Goal: Information Seeking & Learning: Learn about a topic

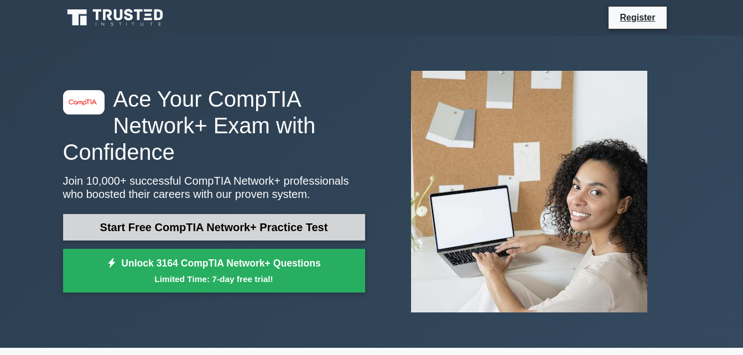
click at [175, 235] on link "Start Free CompTIA Network+ Practice Test" at bounding box center [214, 227] width 302 height 27
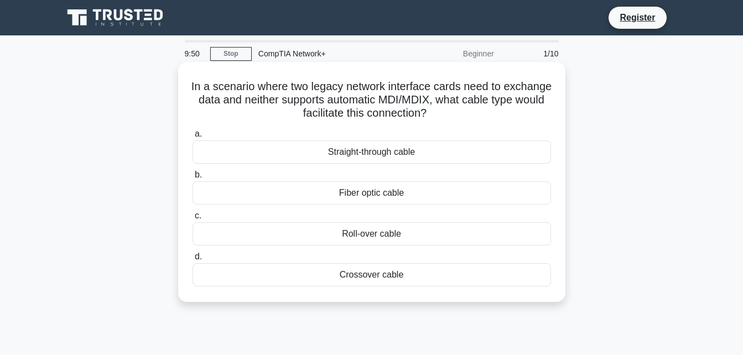
click at [335, 276] on div "Crossover cable" at bounding box center [372, 274] width 359 height 23
click at [193, 261] on input "d. Crossover cable" at bounding box center [193, 257] width 0 height 7
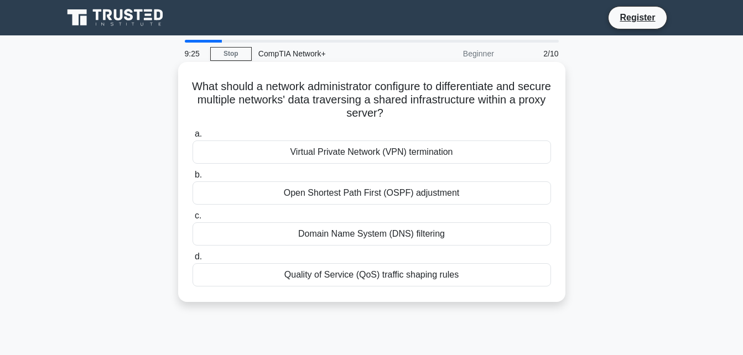
click at [375, 149] on div "Virtual Private Network (VPN) termination" at bounding box center [372, 152] width 359 height 23
click at [193, 138] on input "a. Virtual Private Network (VPN) termination" at bounding box center [193, 134] width 0 height 7
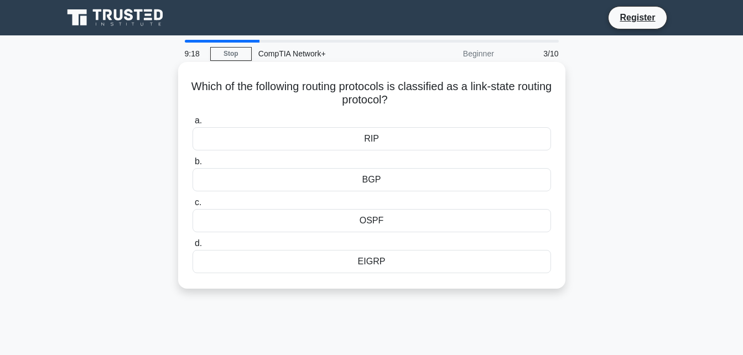
click at [363, 265] on div "EIGRP" at bounding box center [372, 261] width 359 height 23
click at [193, 247] on input "d. EIGRP" at bounding box center [193, 243] width 0 height 7
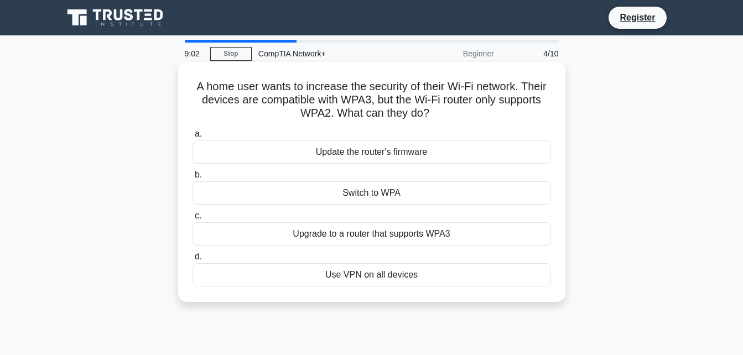
click at [359, 235] on div "Upgrade to a router that supports WPA3" at bounding box center [372, 234] width 359 height 23
click at [193, 220] on input "c. Upgrade to a router that supports WPA3" at bounding box center [193, 216] width 0 height 7
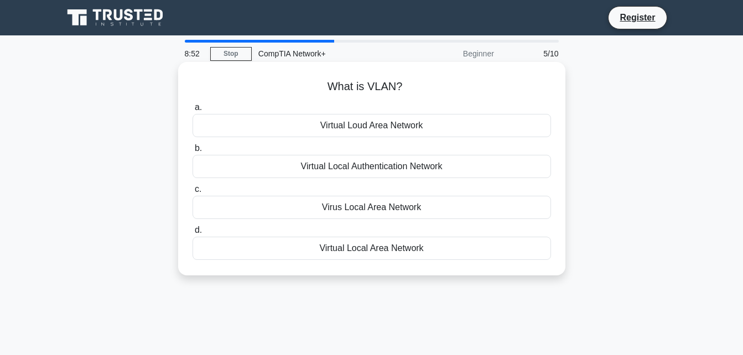
click at [376, 251] on div "Virtual Local Area Network" at bounding box center [372, 248] width 359 height 23
click at [193, 234] on input "d. Virtual Local Area Network" at bounding box center [193, 230] width 0 height 7
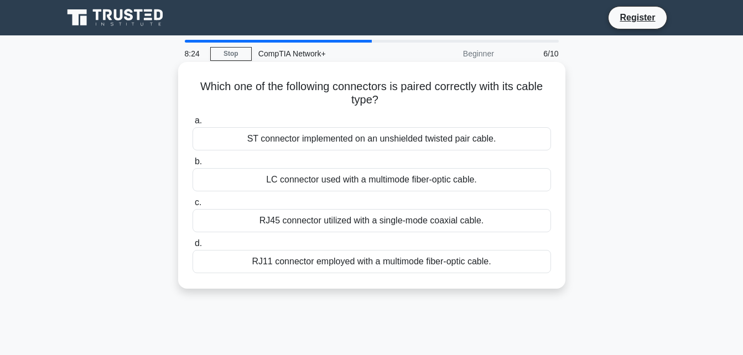
click at [374, 177] on div "LC connector used with a multimode fiber-optic cable." at bounding box center [372, 179] width 359 height 23
click at [193, 166] on input "b. LC connector used with a multimode fiber-optic cable." at bounding box center [193, 161] width 0 height 7
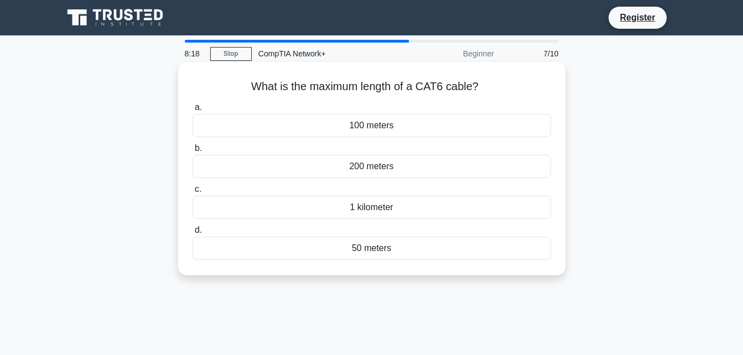
click at [373, 125] on div "100 meters" at bounding box center [372, 125] width 359 height 23
click at [193, 111] on input "a. 100 meters" at bounding box center [193, 107] width 0 height 7
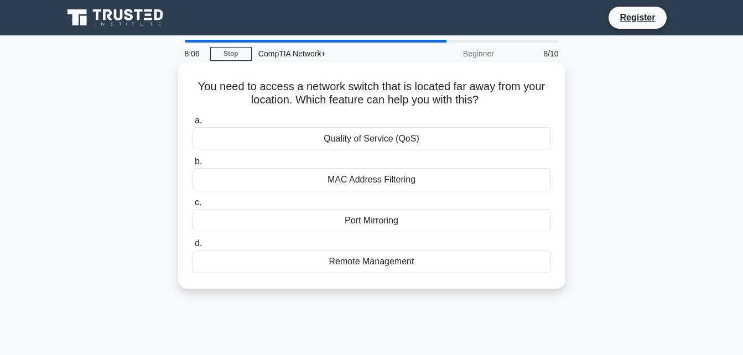
click at [360, 263] on div "Remote Management" at bounding box center [372, 261] width 359 height 23
click at [193, 247] on input "d. Remote Management" at bounding box center [193, 243] width 0 height 7
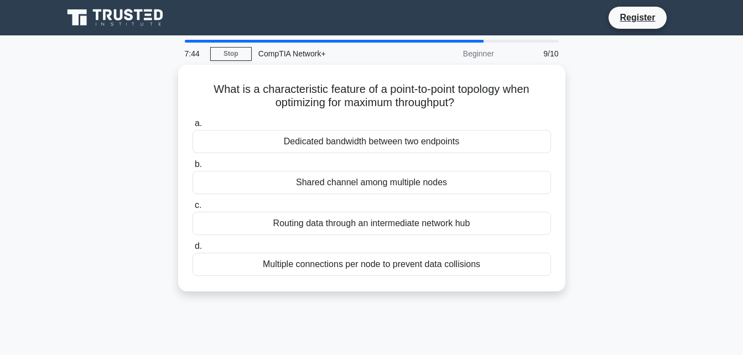
click at [360, 263] on div "Multiple connections per node to prevent data collisions" at bounding box center [372, 264] width 359 height 23
click at [193, 250] on input "d. Multiple connections per node to prevent data collisions" at bounding box center [193, 246] width 0 height 7
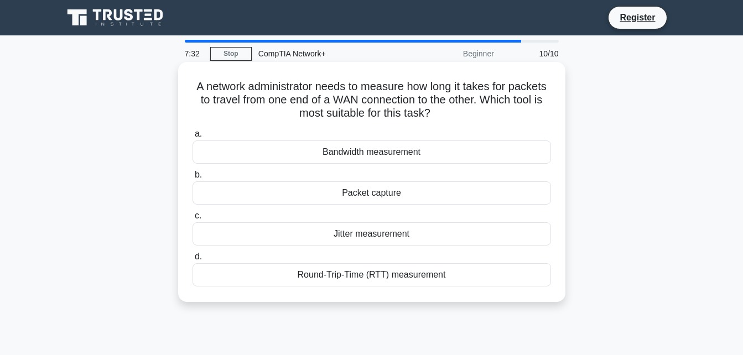
click at [423, 285] on div "Round-Trip-Time (RTT) measurement" at bounding box center [372, 274] width 359 height 23
click at [193, 261] on input "d. Round-Trip-Time (RTT) measurement" at bounding box center [193, 257] width 0 height 7
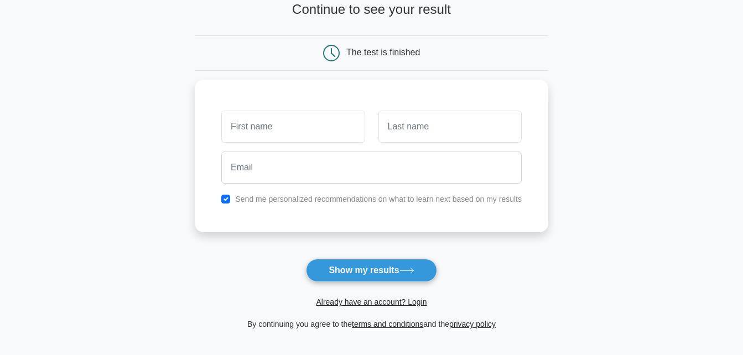
scroll to position [77, 0]
click at [381, 263] on button "Show my results" at bounding box center [371, 270] width 131 height 23
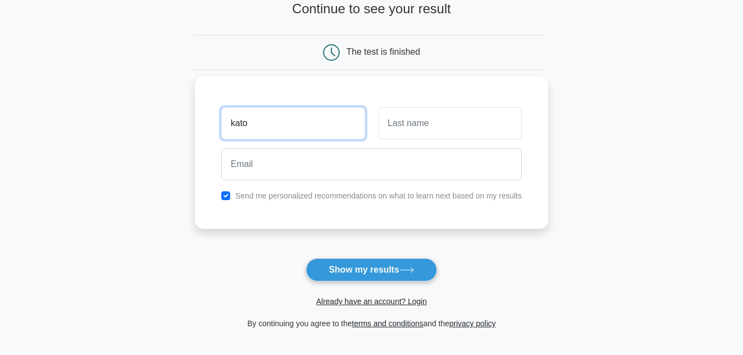
type input "kato"
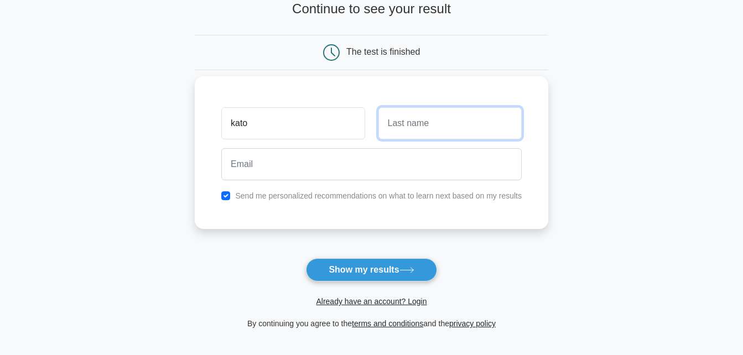
click at [436, 134] on input "text" at bounding box center [450, 123] width 143 height 32
type input "[PERSON_NAME]"
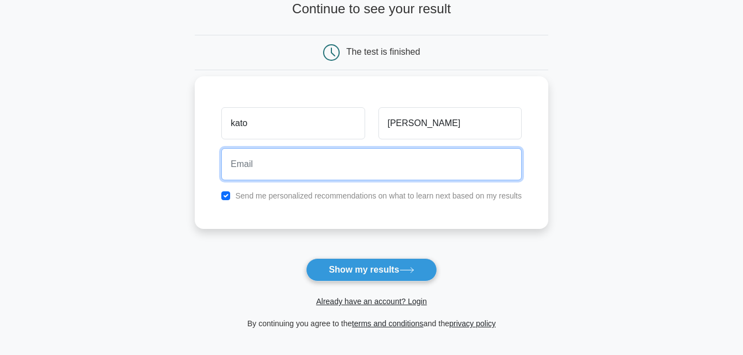
click at [304, 152] on input "email" at bounding box center [371, 164] width 301 height 32
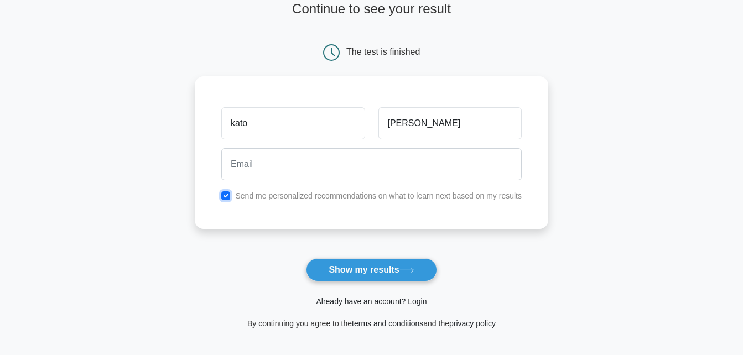
click at [223, 193] on input "checkbox" at bounding box center [225, 196] width 9 height 9
checkbox input "false"
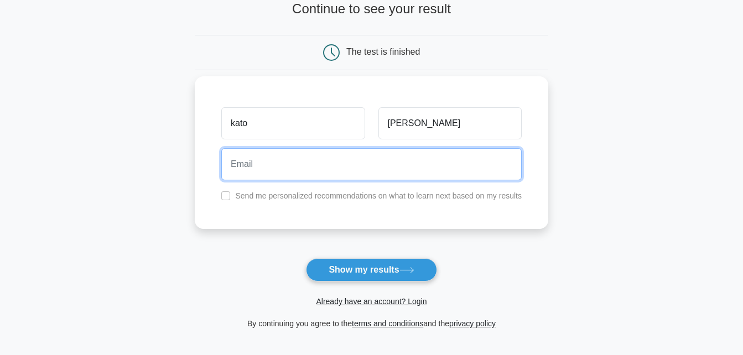
click at [248, 174] on input "email" at bounding box center [371, 164] width 301 height 32
type input "[EMAIL_ADDRESS][DOMAIN_NAME]"
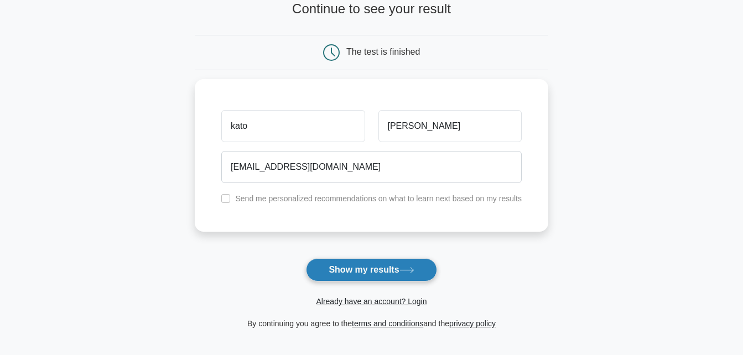
click at [362, 270] on button "Show my results" at bounding box center [371, 270] width 131 height 23
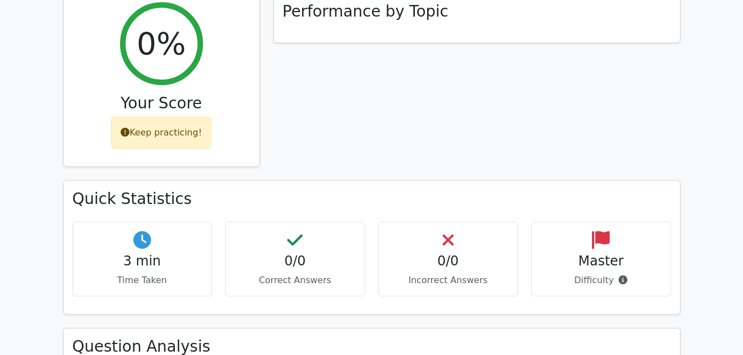
scroll to position [453, 0]
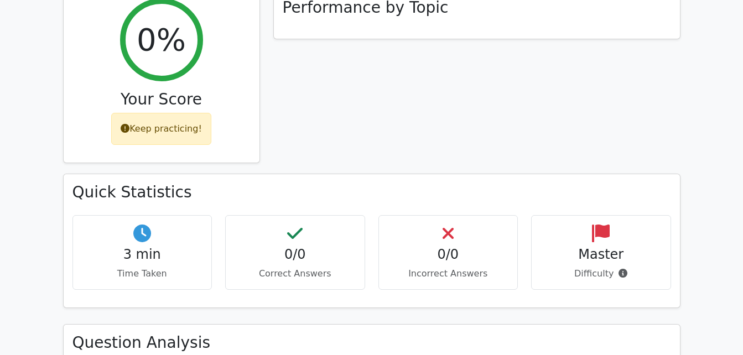
click at [426, 226] on div "0/0 Incorrect Answers" at bounding box center [449, 252] width 140 height 75
click at [561, 226] on div "Master Difficulty" at bounding box center [601, 252] width 140 height 75
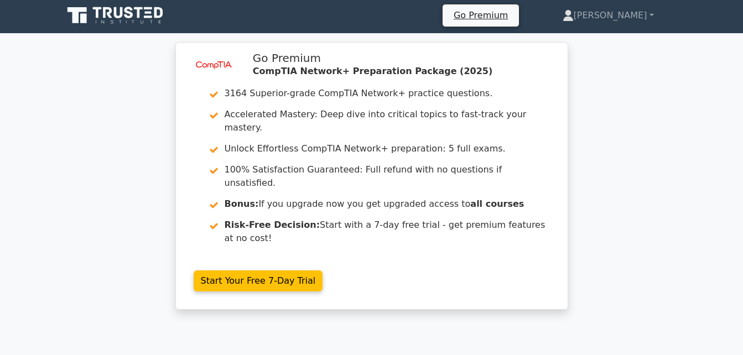
scroll to position [0, 0]
